Goal: Find specific page/section: Find specific page/section

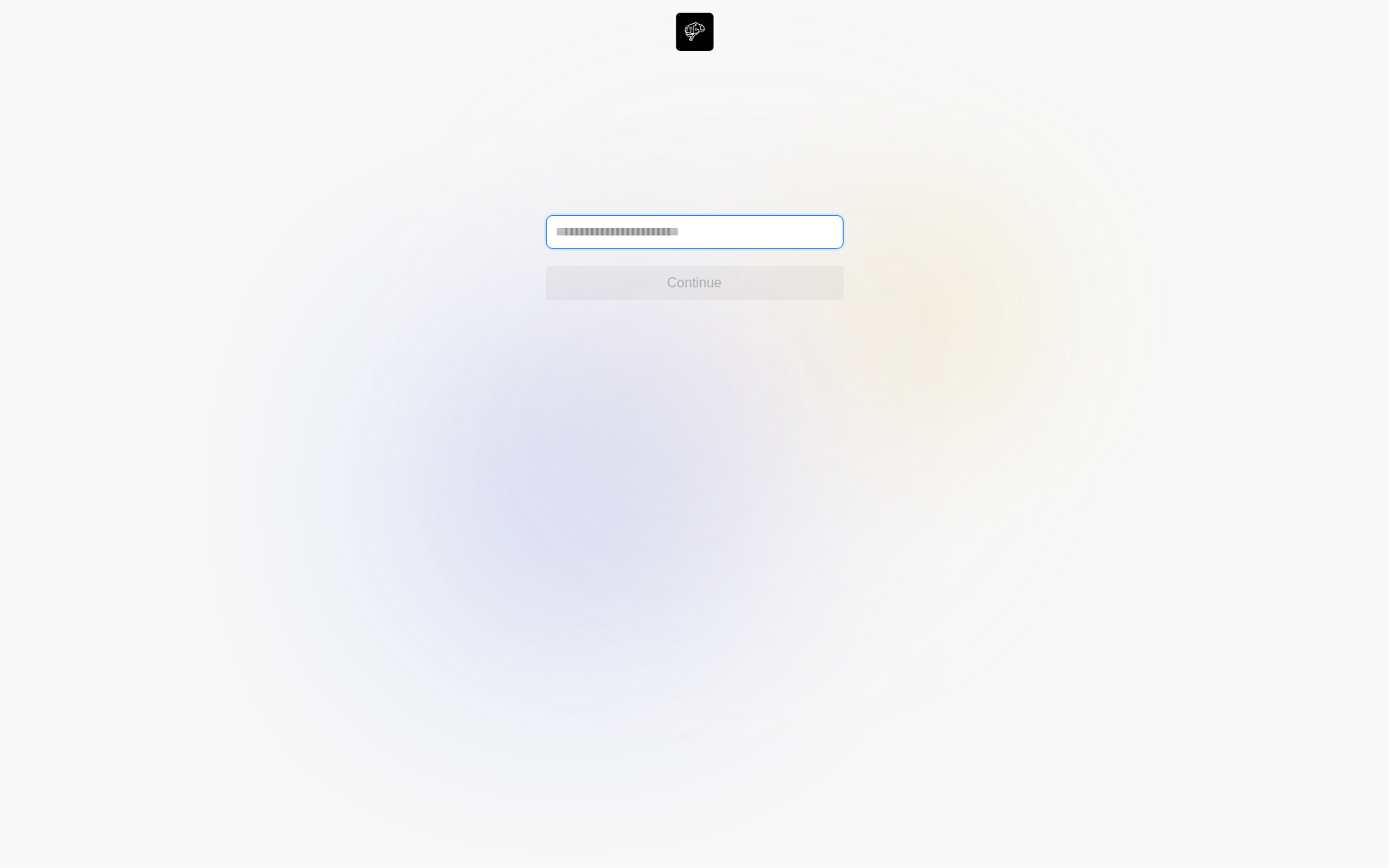
click at [619, 225] on input "text" at bounding box center [695, 232] width 298 height 34
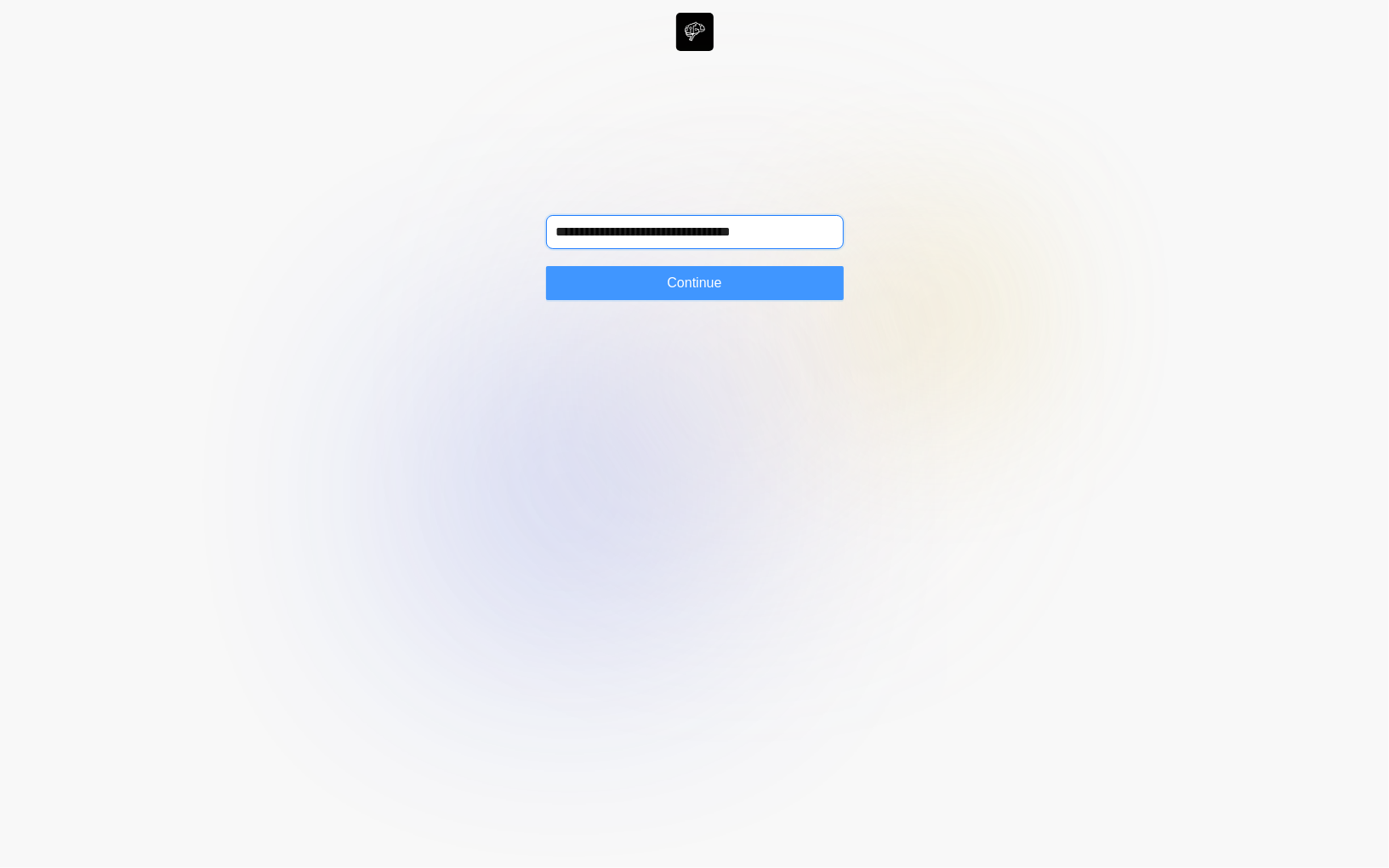
type input "**********"
click at [705, 289] on span "Continue" at bounding box center [694, 283] width 54 height 20
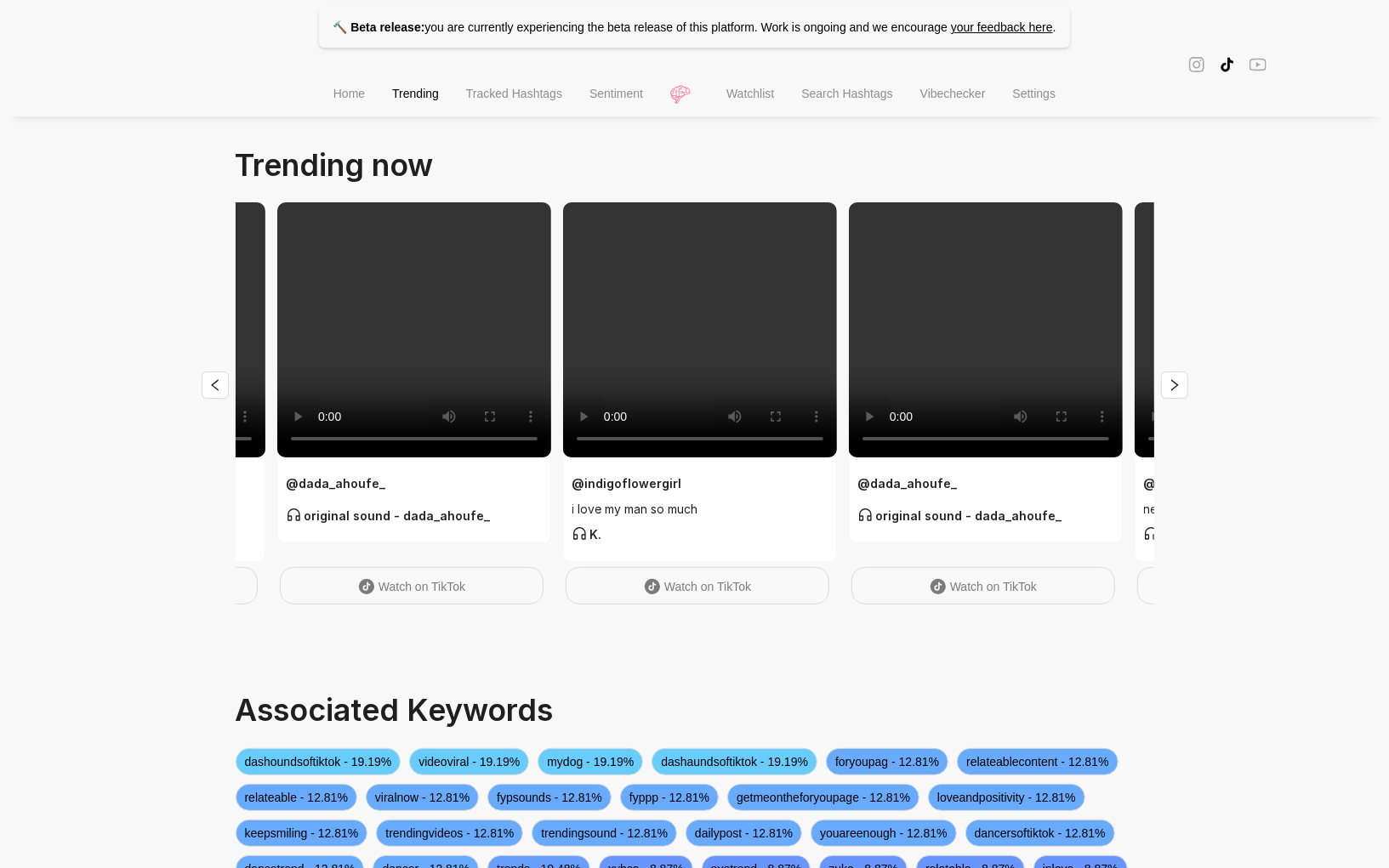
click at [481, 88] on li "Tracked Hashtags" at bounding box center [514, 95] width 123 height 43
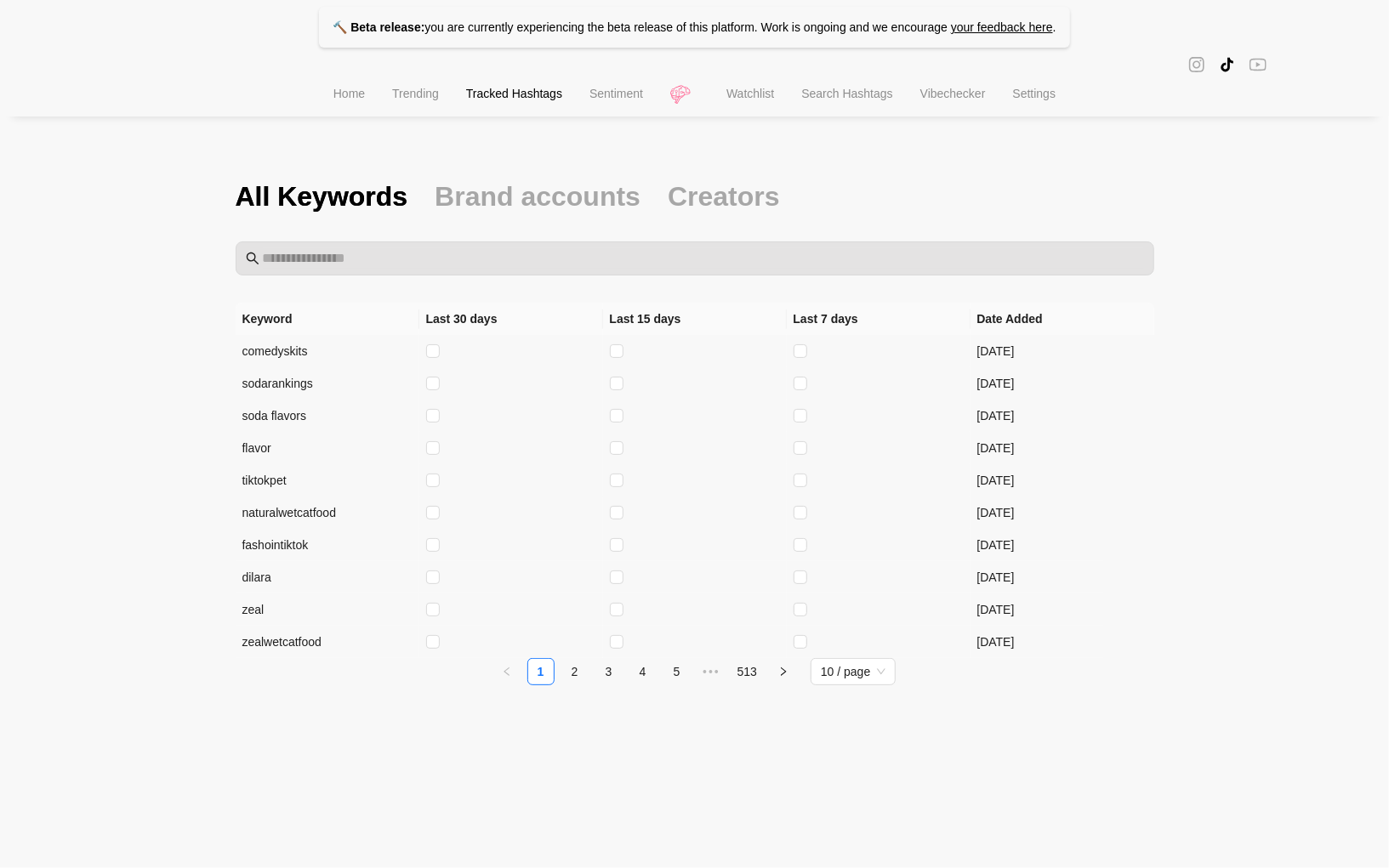
click at [351, 91] on span "Home" at bounding box center [350, 93] width 32 height 13
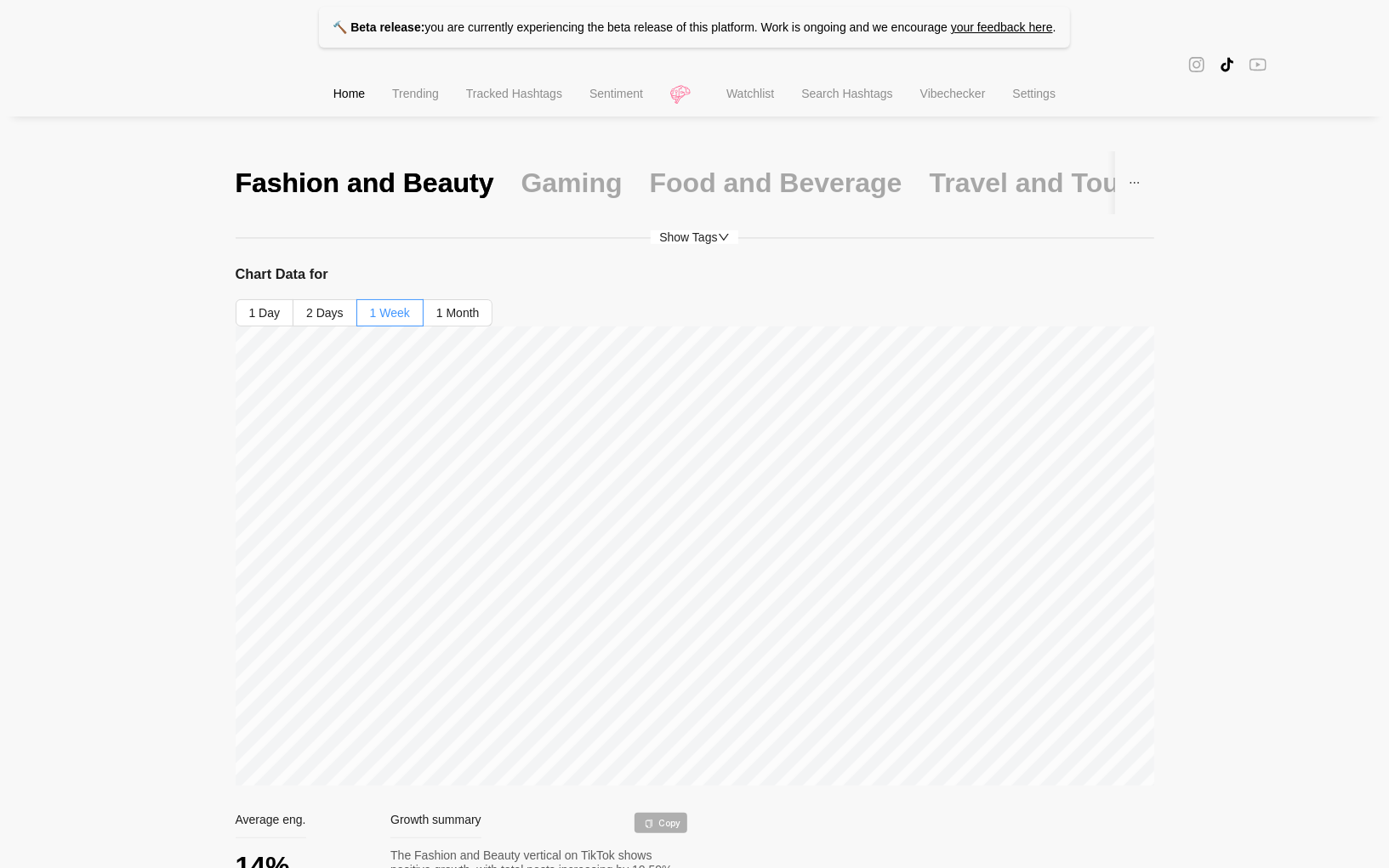
scroll to position [70, 0]
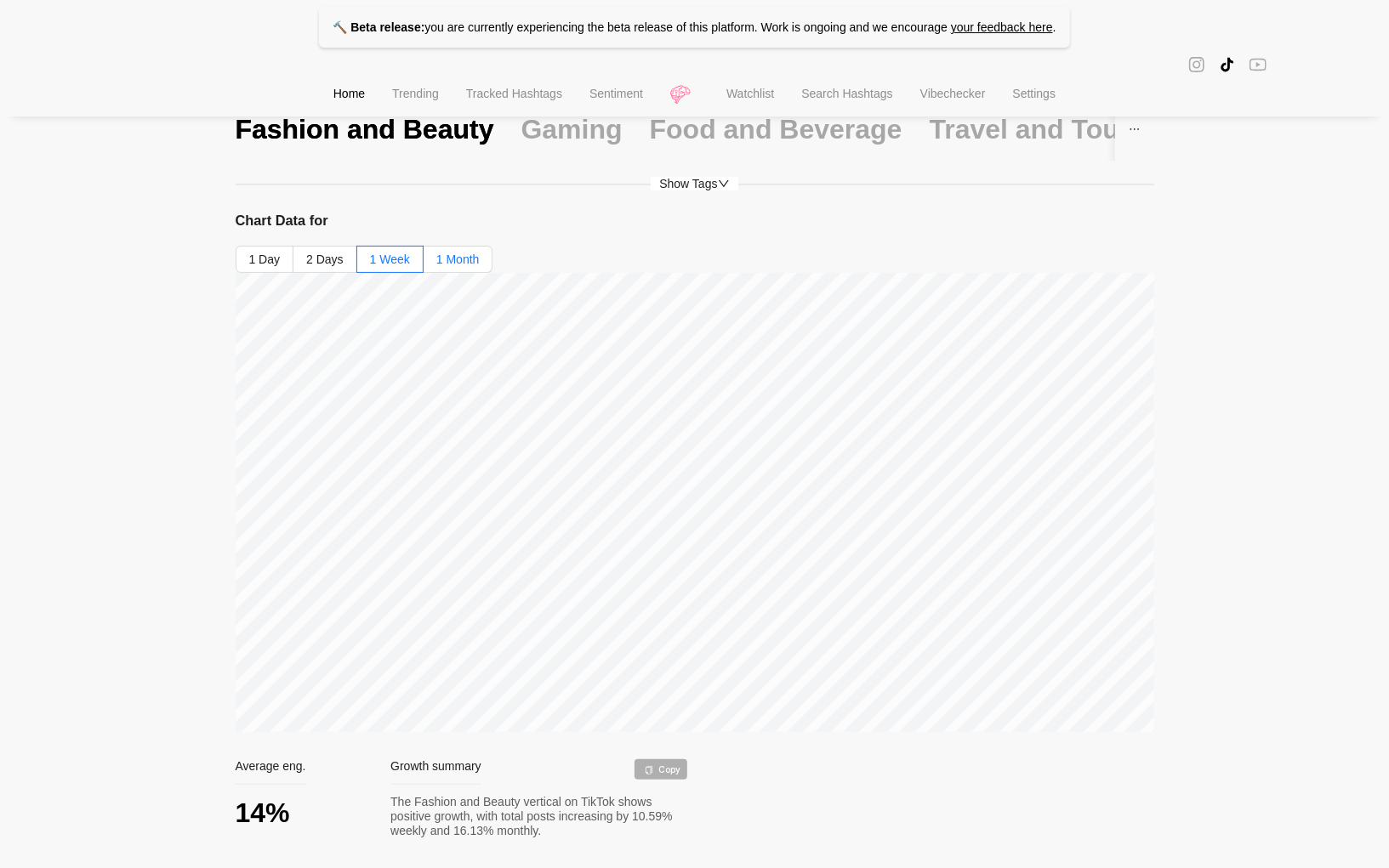
click at [443, 259] on span "1 Month" at bounding box center [458, 259] width 43 height 13
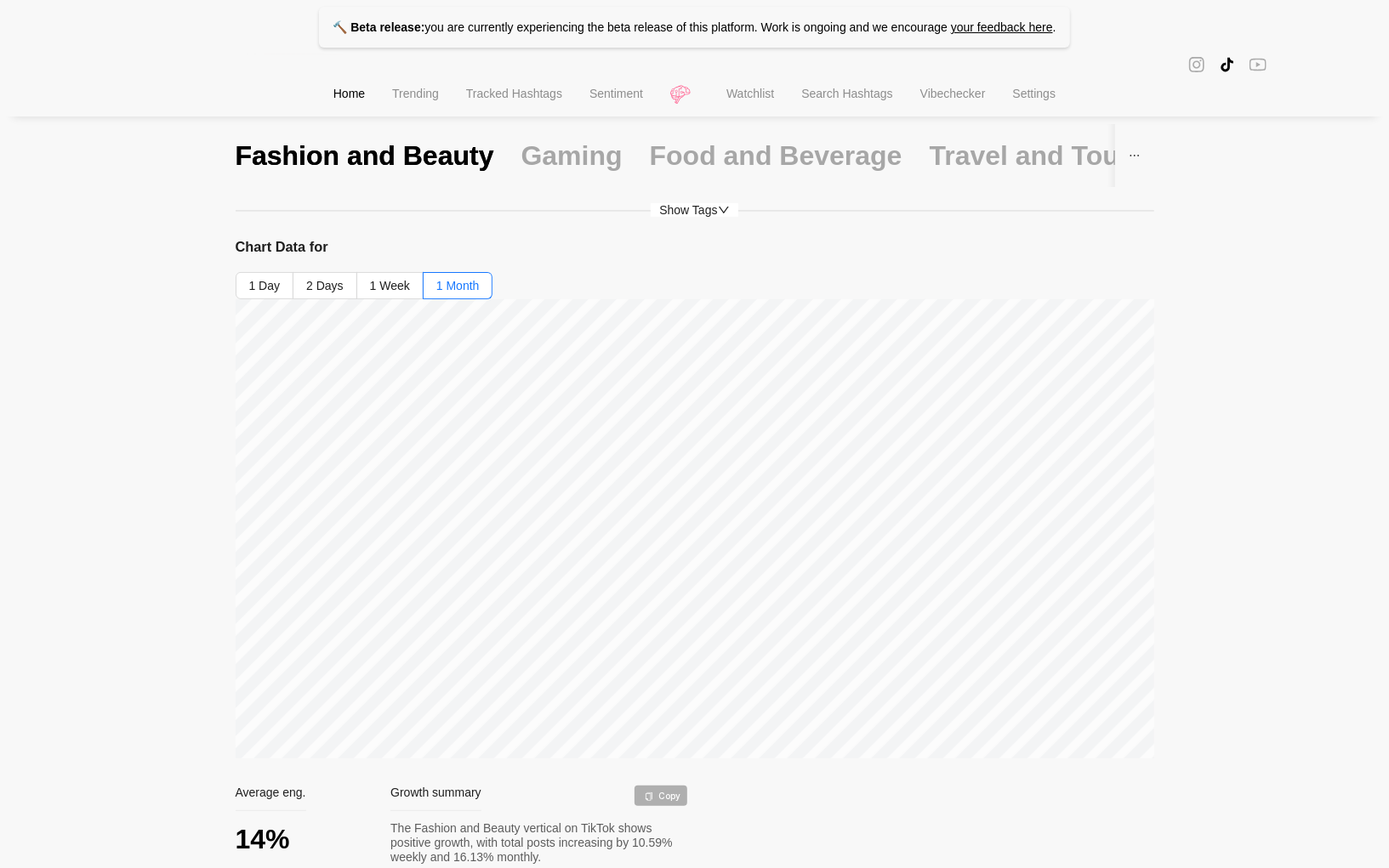
scroll to position [128, 0]
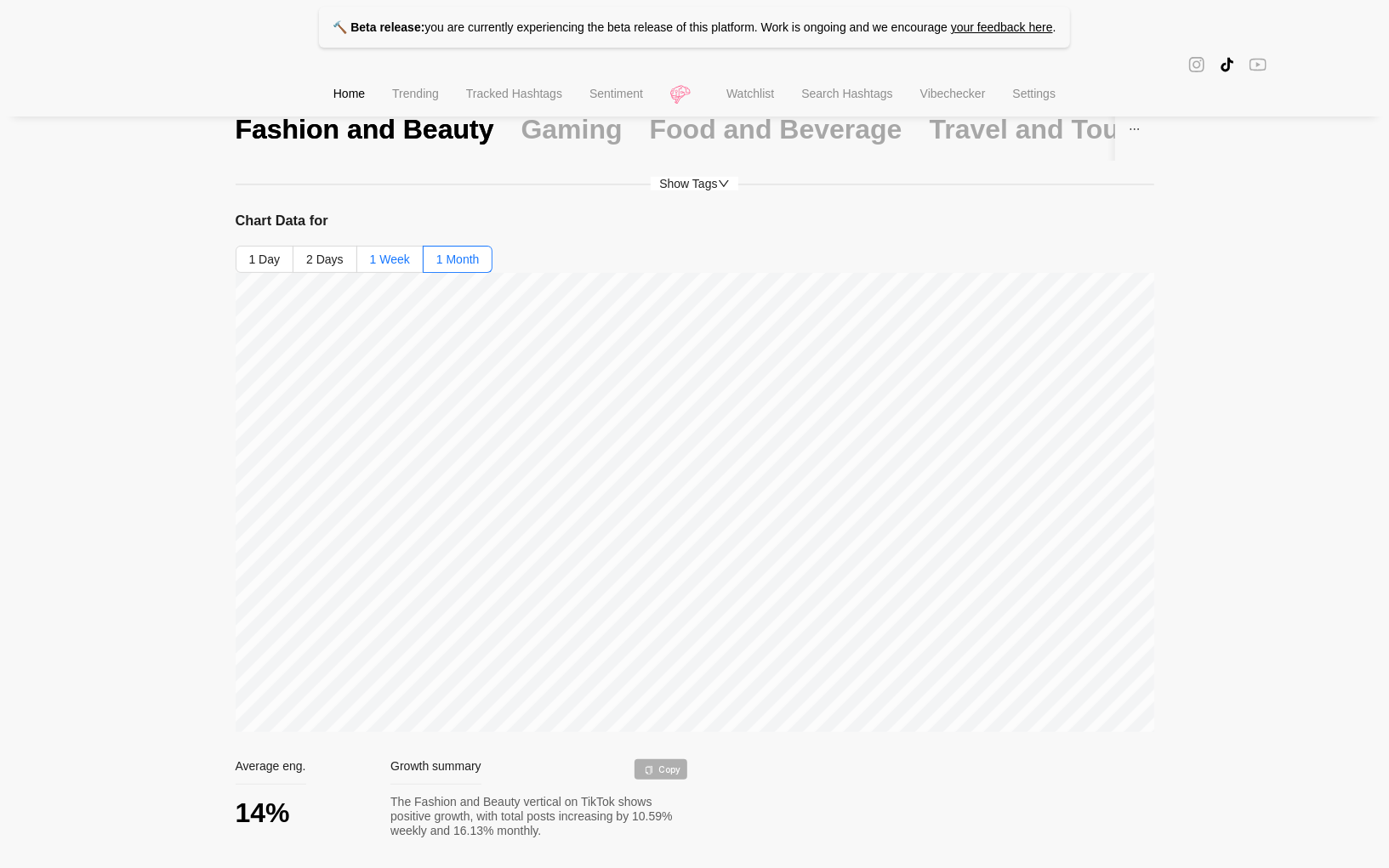
click at [395, 264] on span "1 Week" at bounding box center [390, 259] width 40 height 13
